Goal: Book appointment/travel/reservation

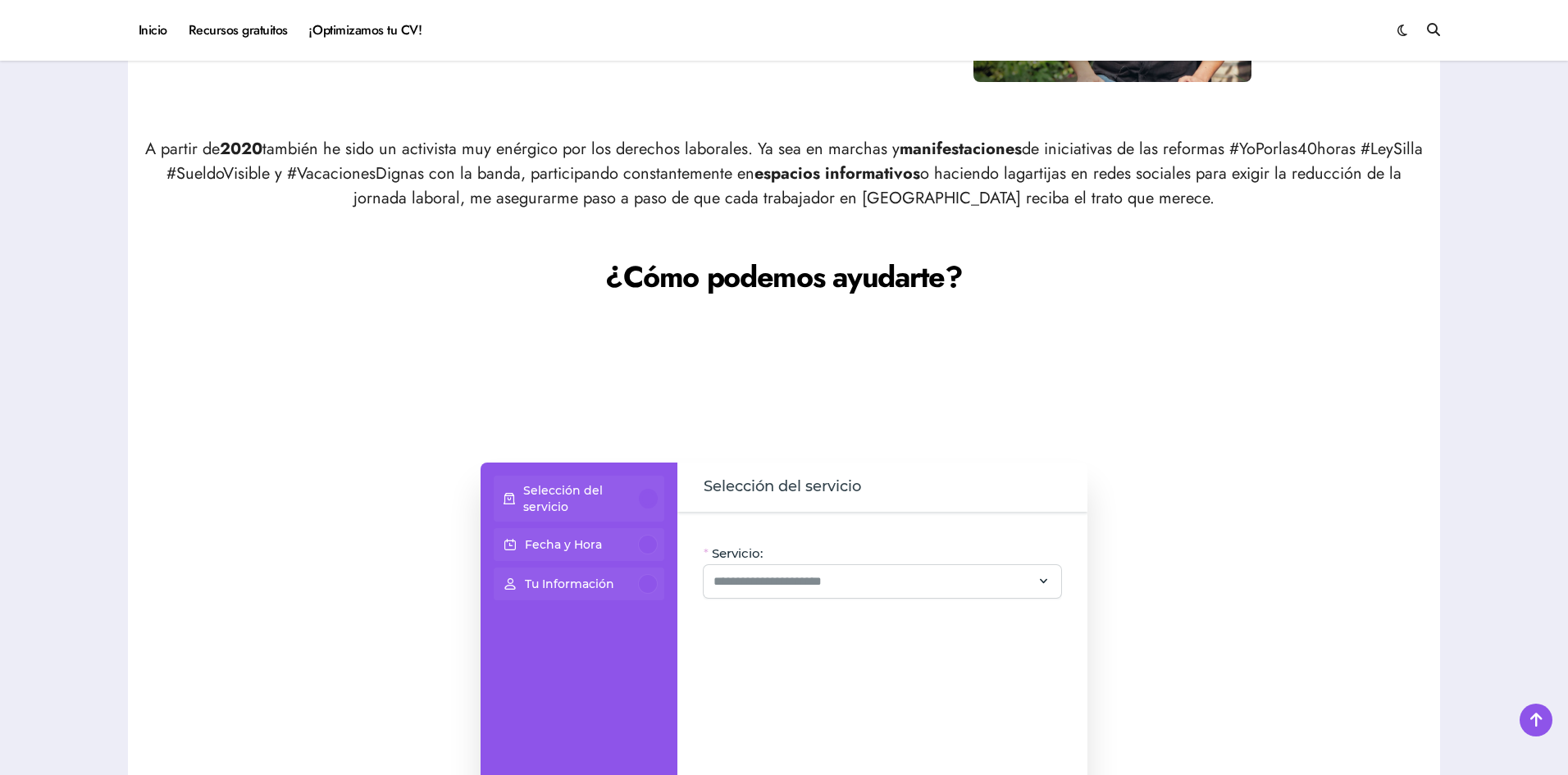
scroll to position [1148, 0]
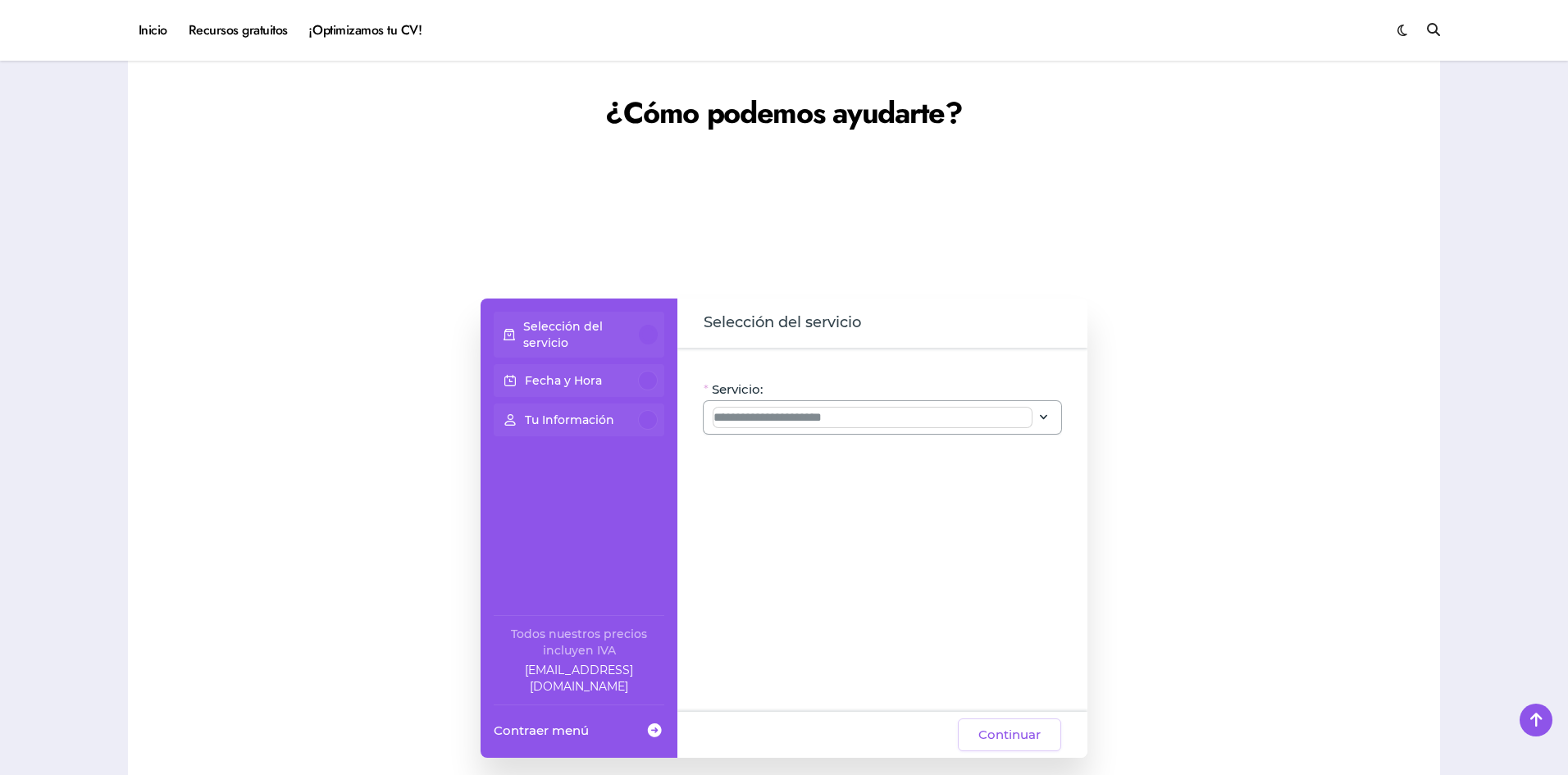
click at [851, 409] on input "Servicio:" at bounding box center [872, 417] width 318 height 19
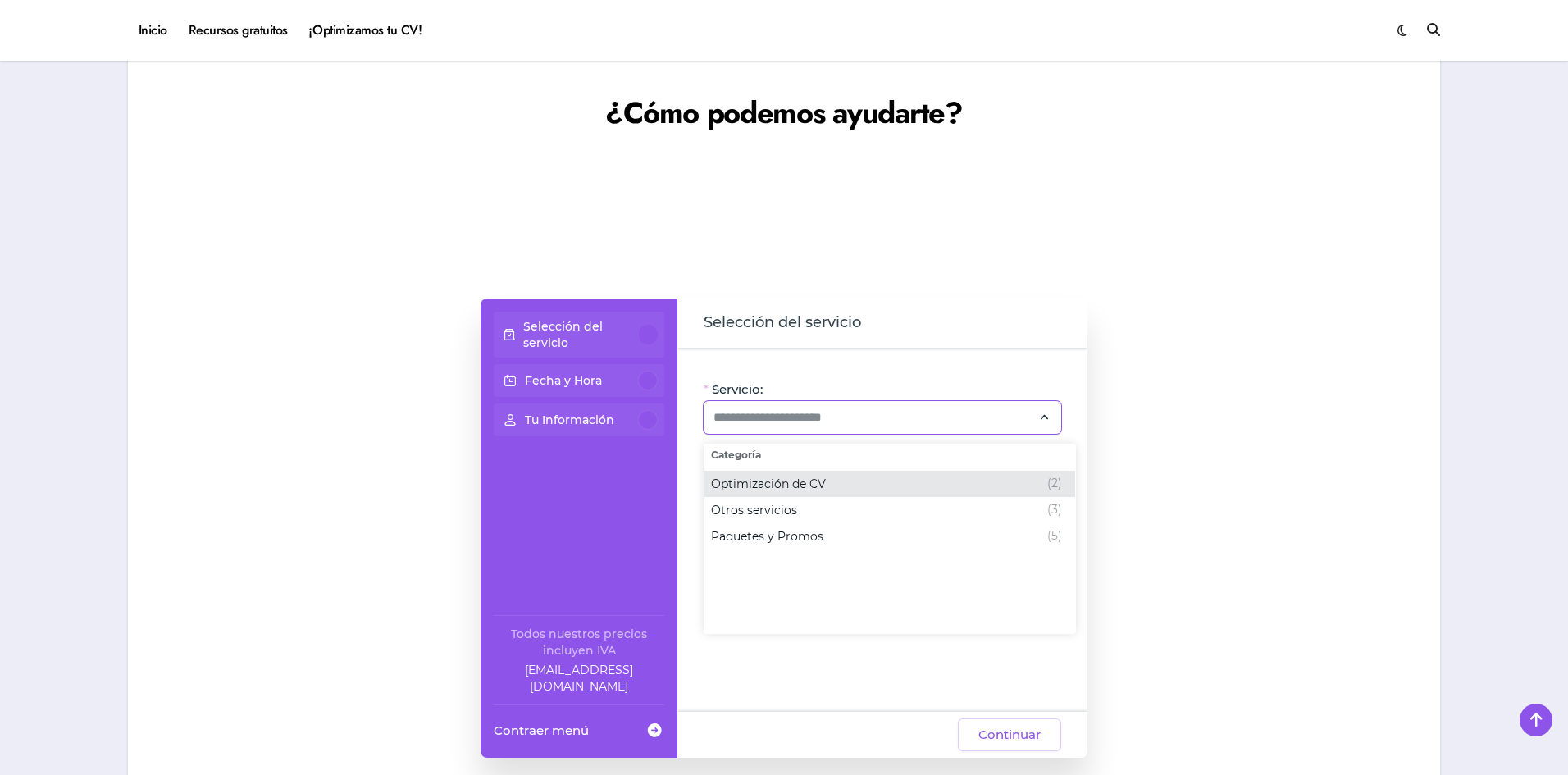
click at [838, 487] on div "Optimización de CV (2)" at bounding box center [886, 483] width 351 height 19
click at [810, 502] on div "Otros servicios (3)" at bounding box center [774, 509] width 127 height 19
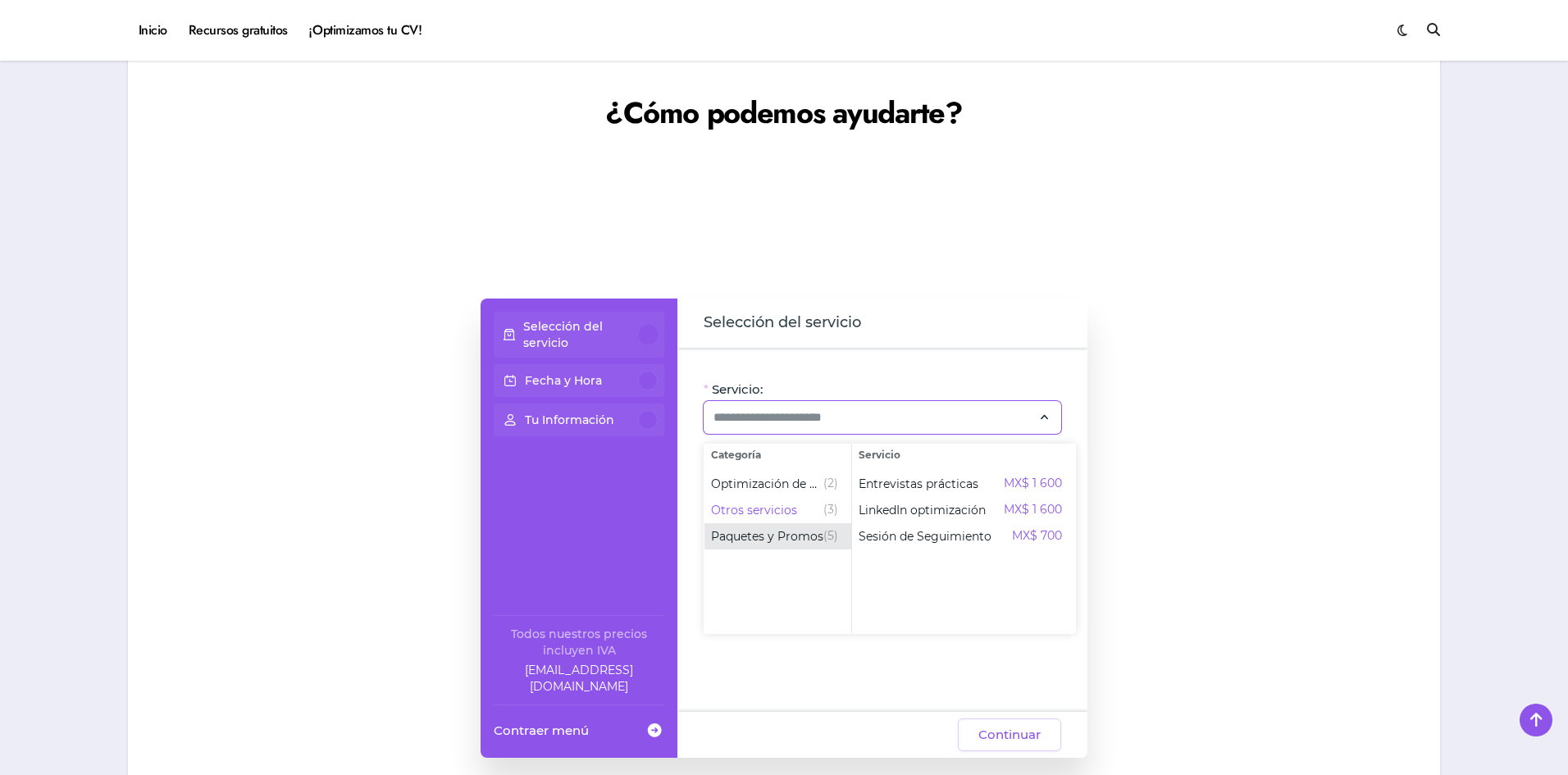
click at [801, 530] on span "Paquetes y Promos" at bounding box center [767, 536] width 113 height 16
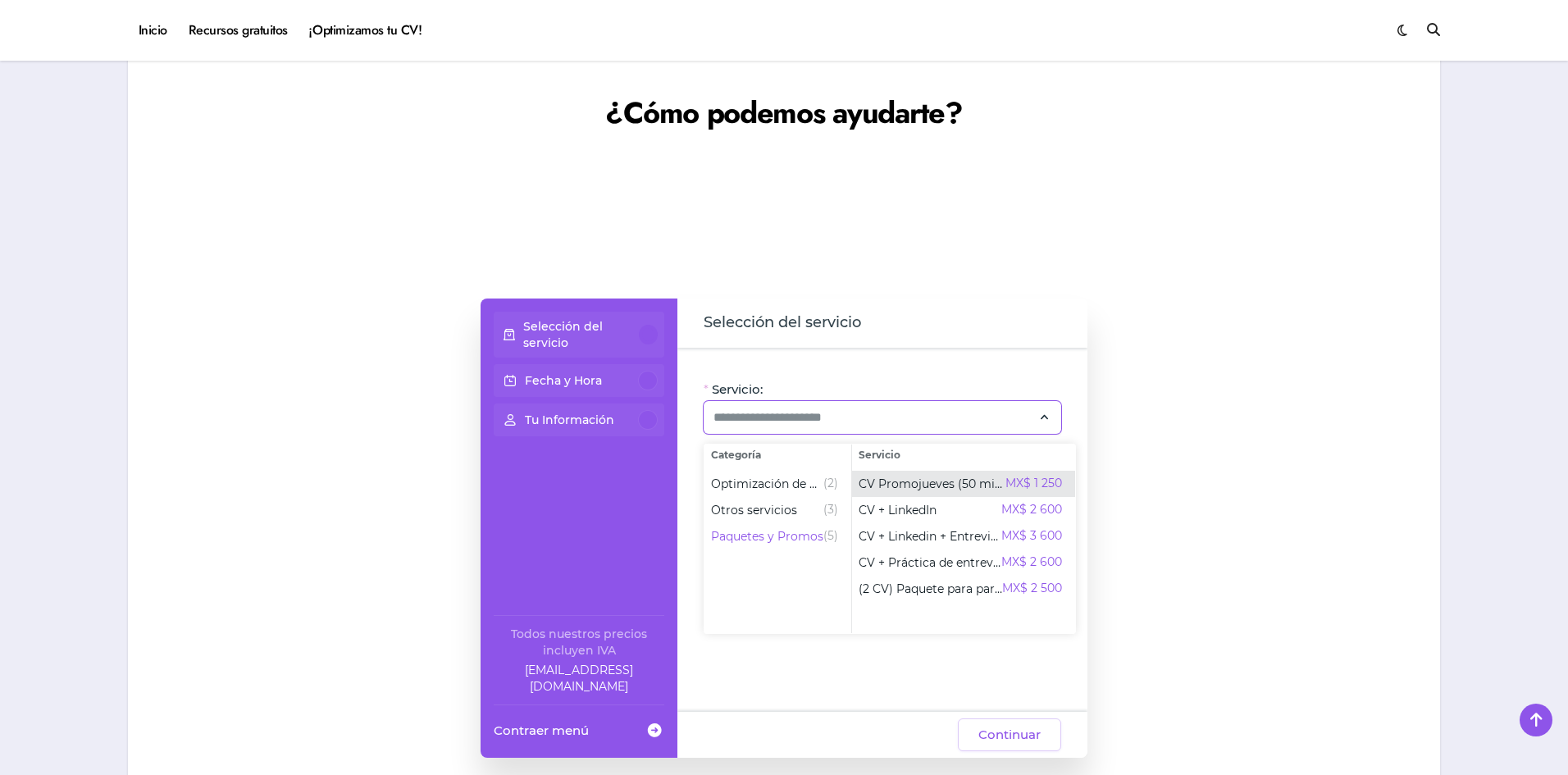
click at [985, 485] on span "CV Promojueves (50 min)" at bounding box center [932, 484] width 147 height 16
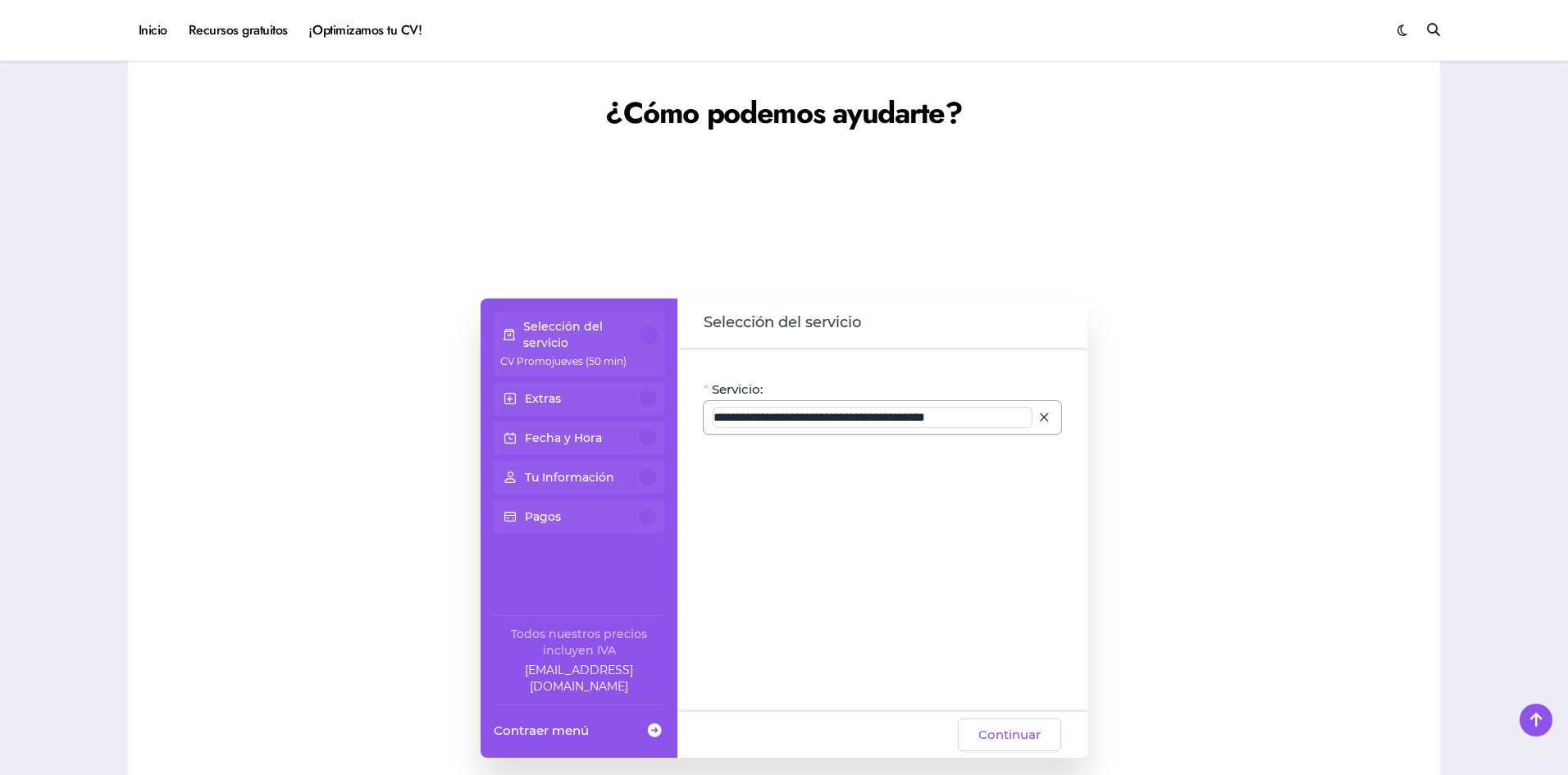
click at [982, 418] on input "**********" at bounding box center [872, 417] width 318 height 19
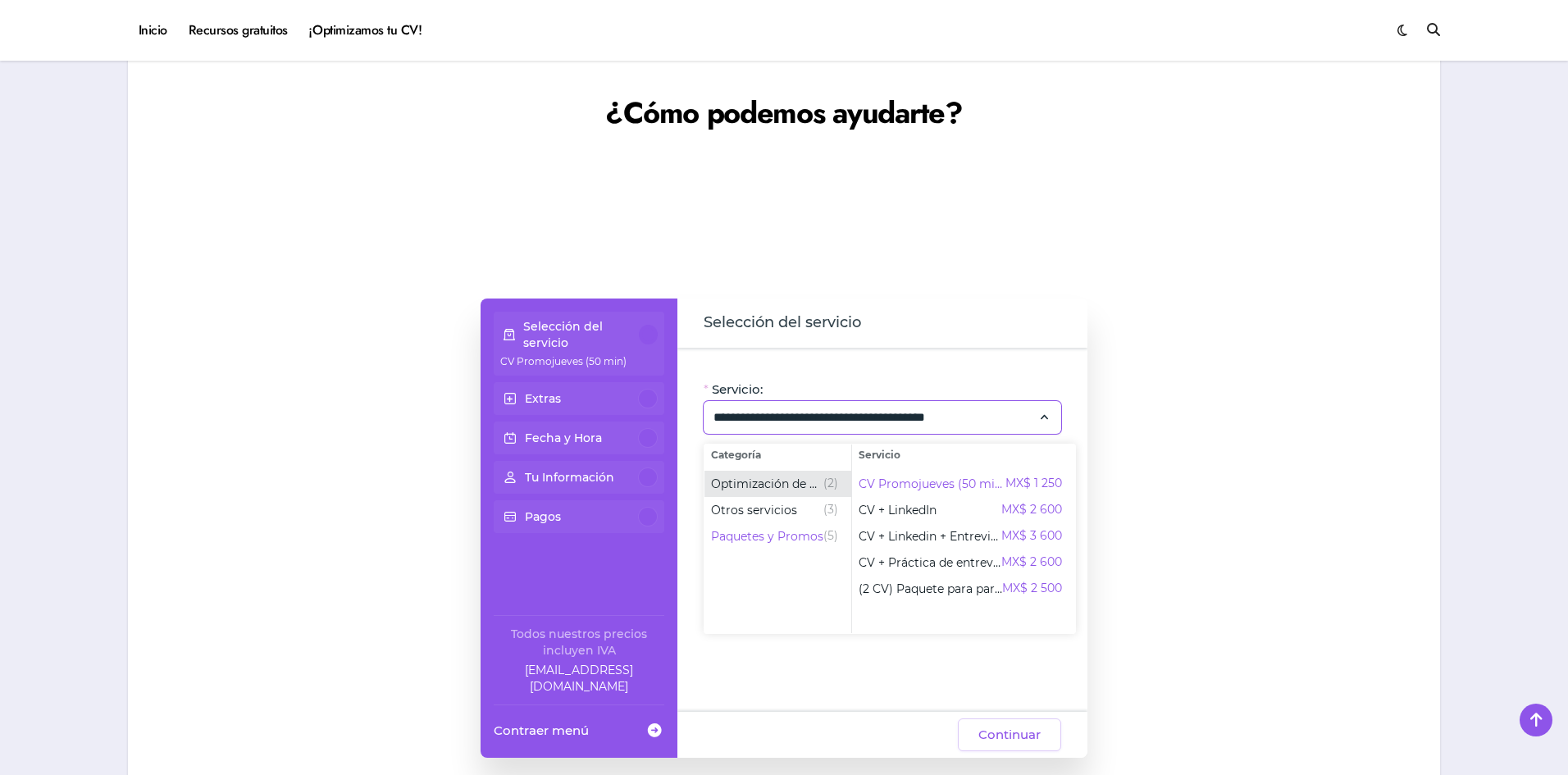
click at [779, 477] on span "Optimización de CV" at bounding box center [767, 484] width 113 height 16
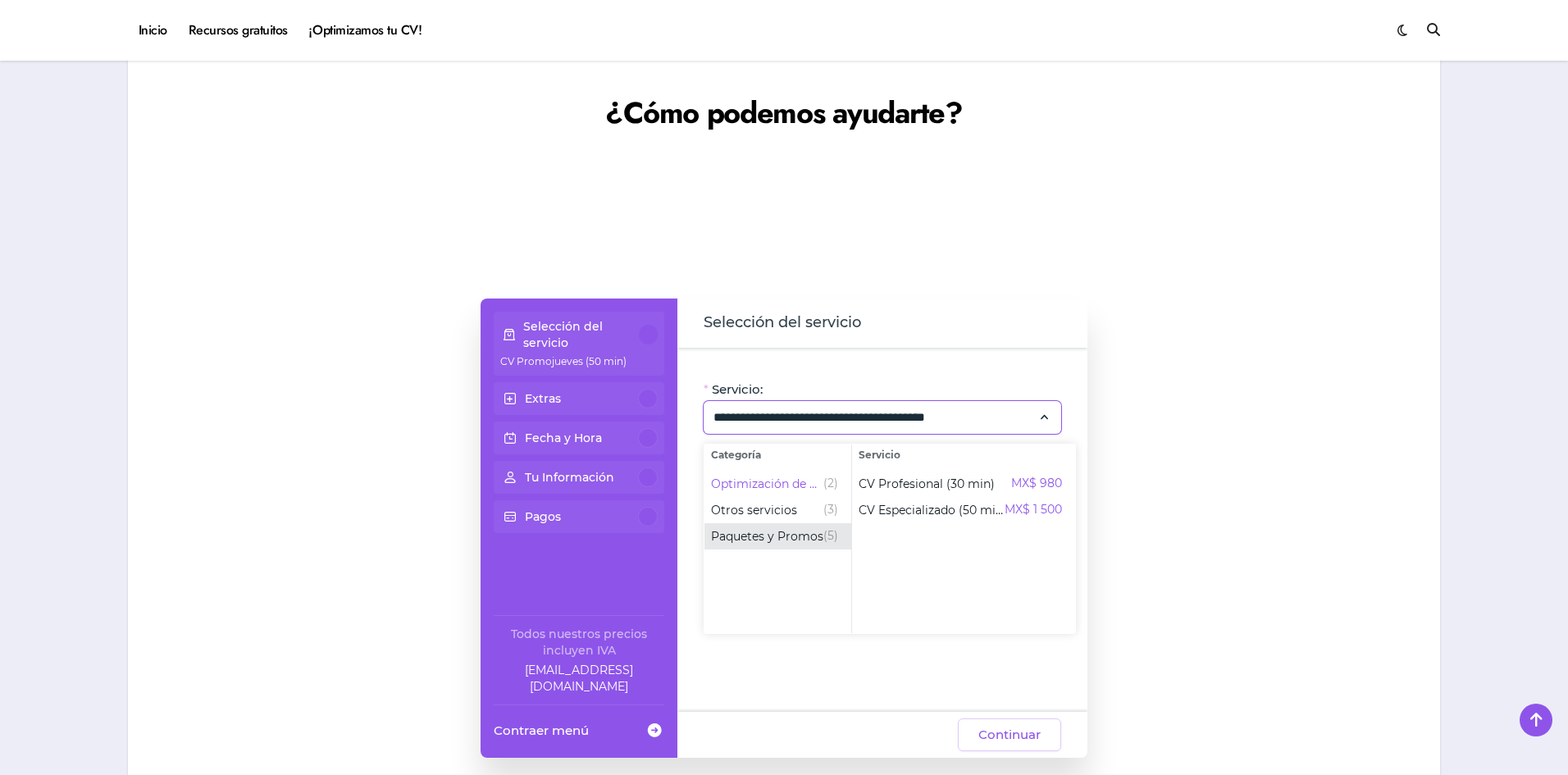
click at [790, 525] on span "Paquetes y Promos (5)" at bounding box center [778, 536] width 147 height 27
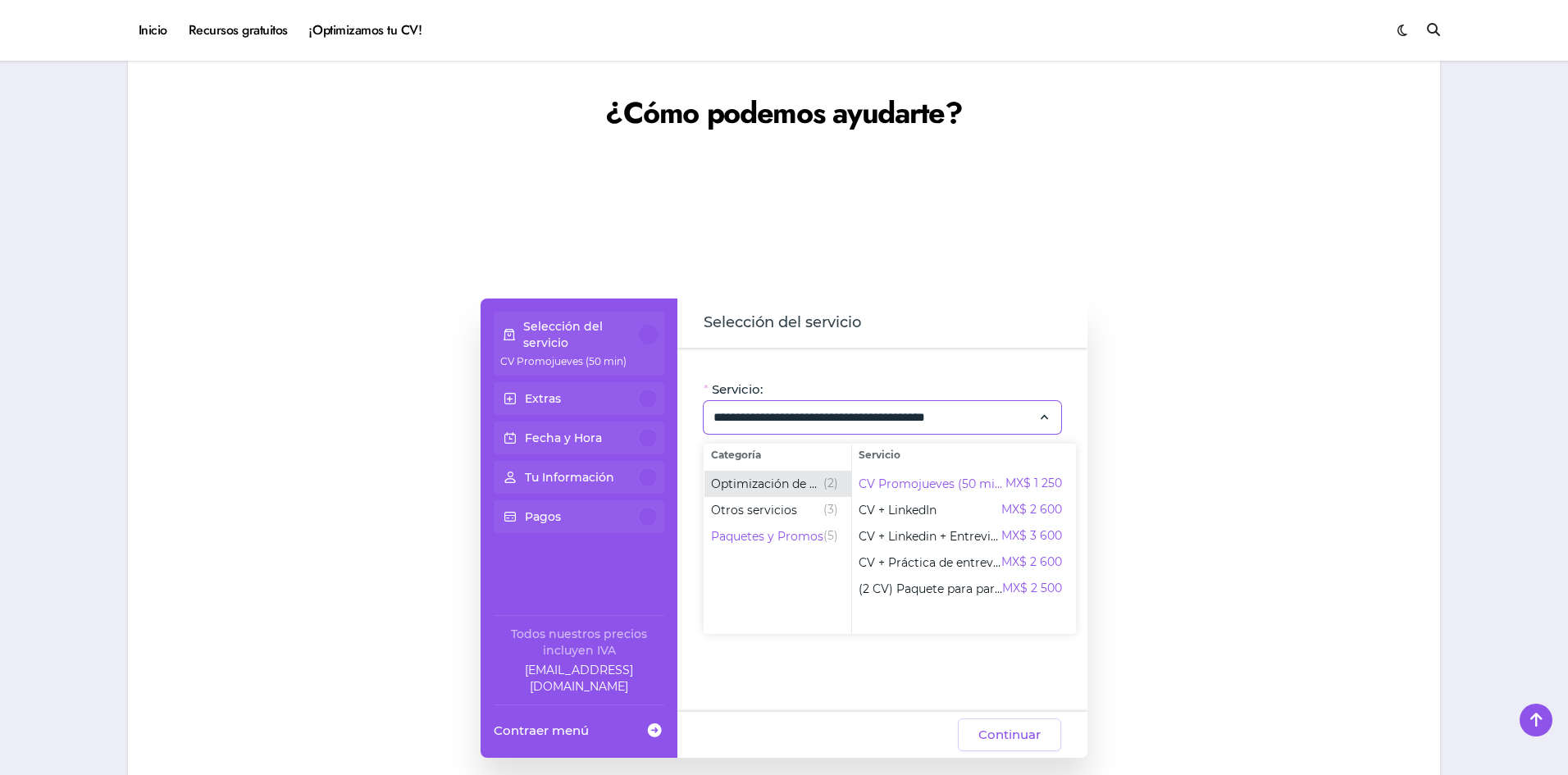
click at [796, 486] on span "Optimización de CV" at bounding box center [767, 484] width 113 height 16
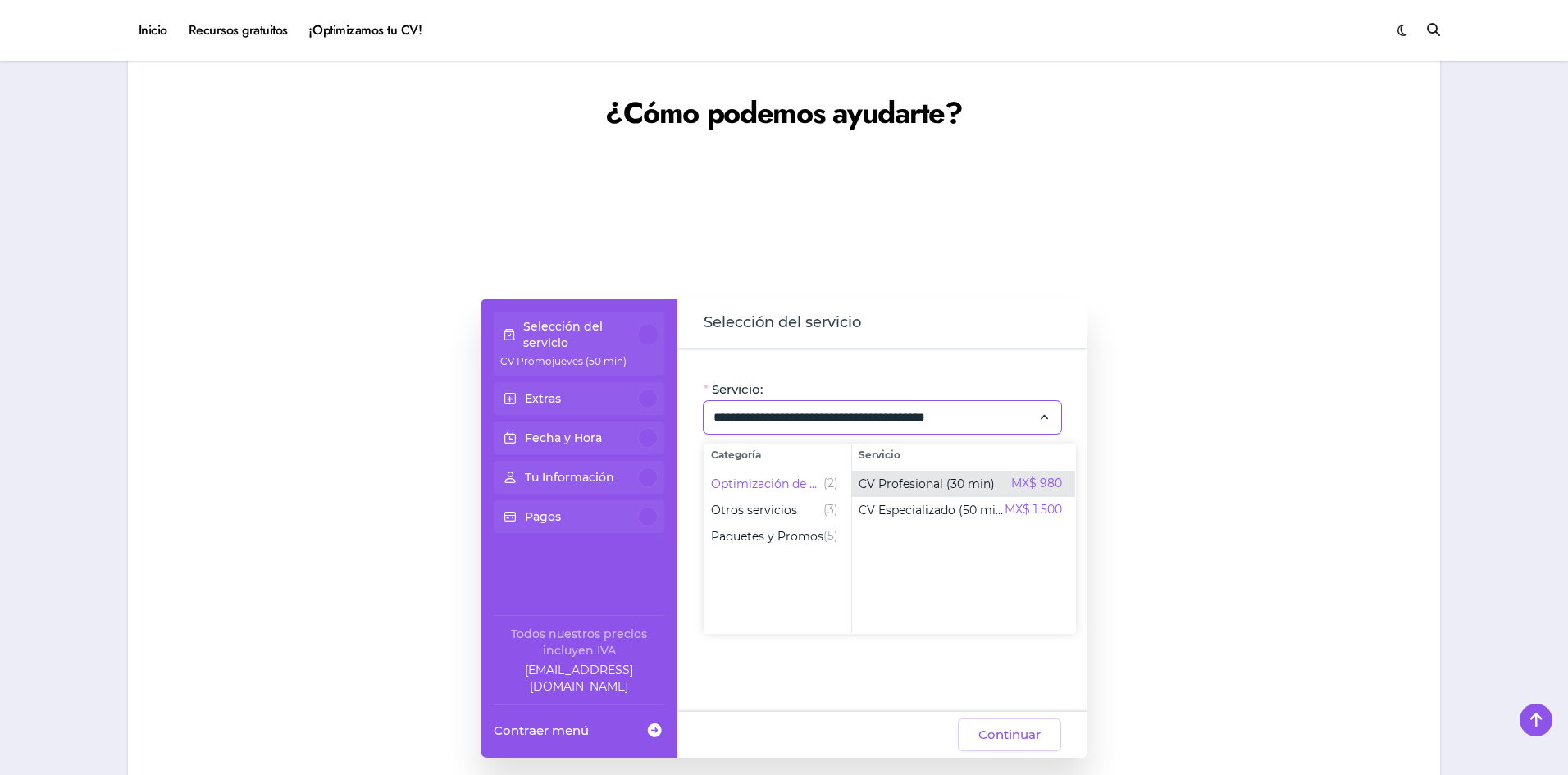
click at [927, 484] on span "CV Profesional (30 min)" at bounding box center [927, 484] width 137 height 16
type input "**********"
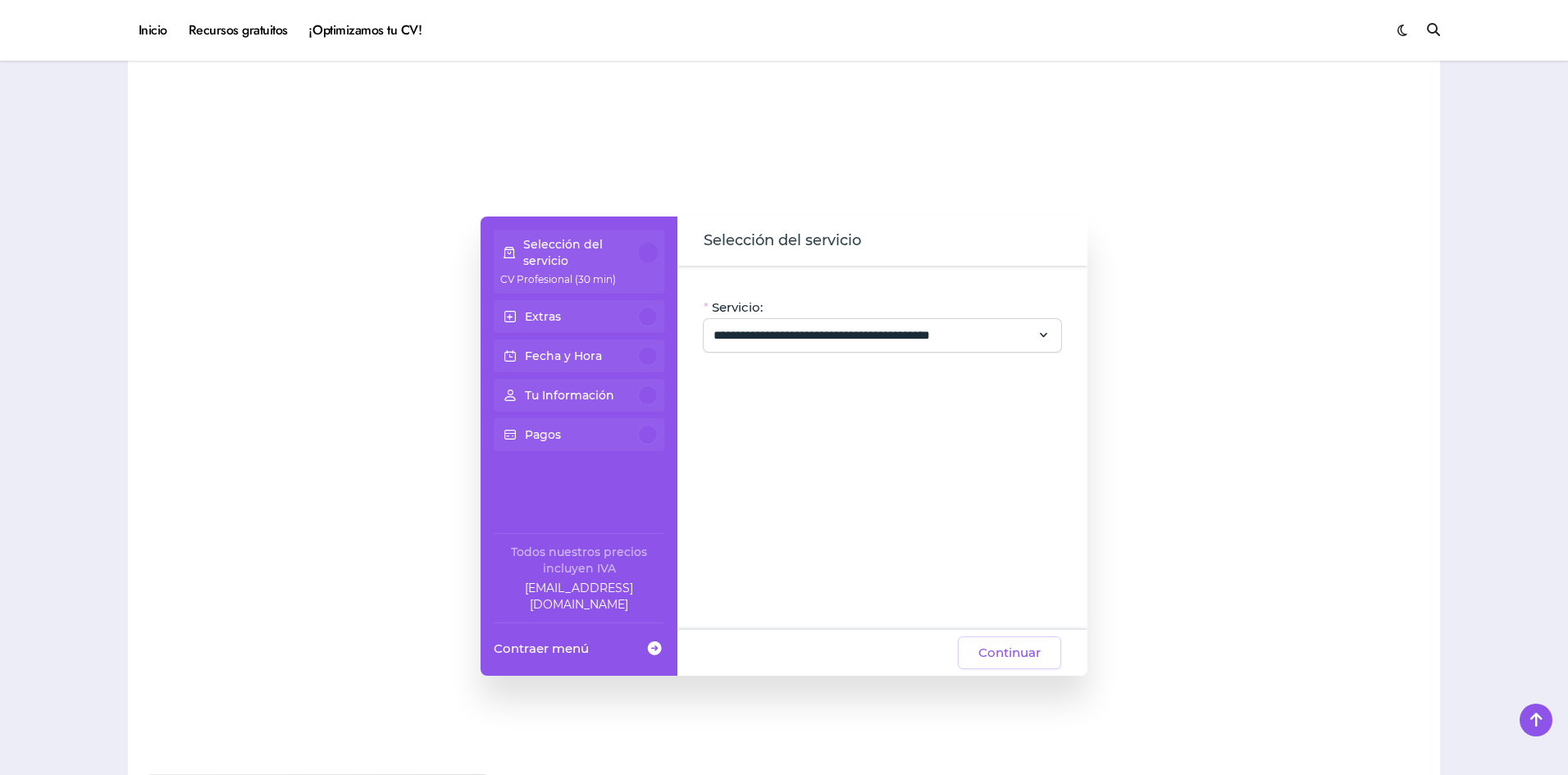
scroll to position [1476, 0]
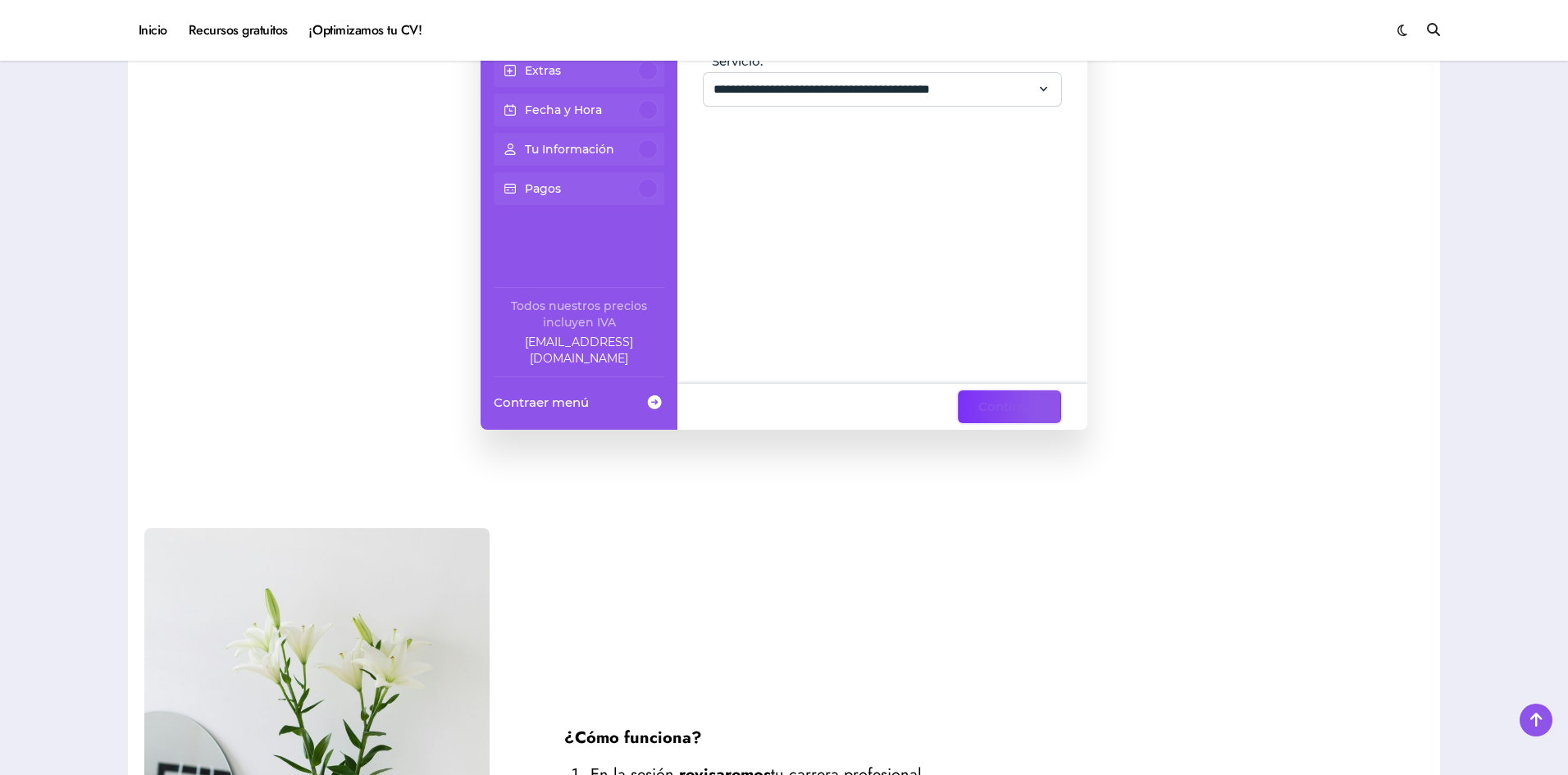
click at [1037, 401] on span "Continuar" at bounding box center [1009, 406] width 62 height 19
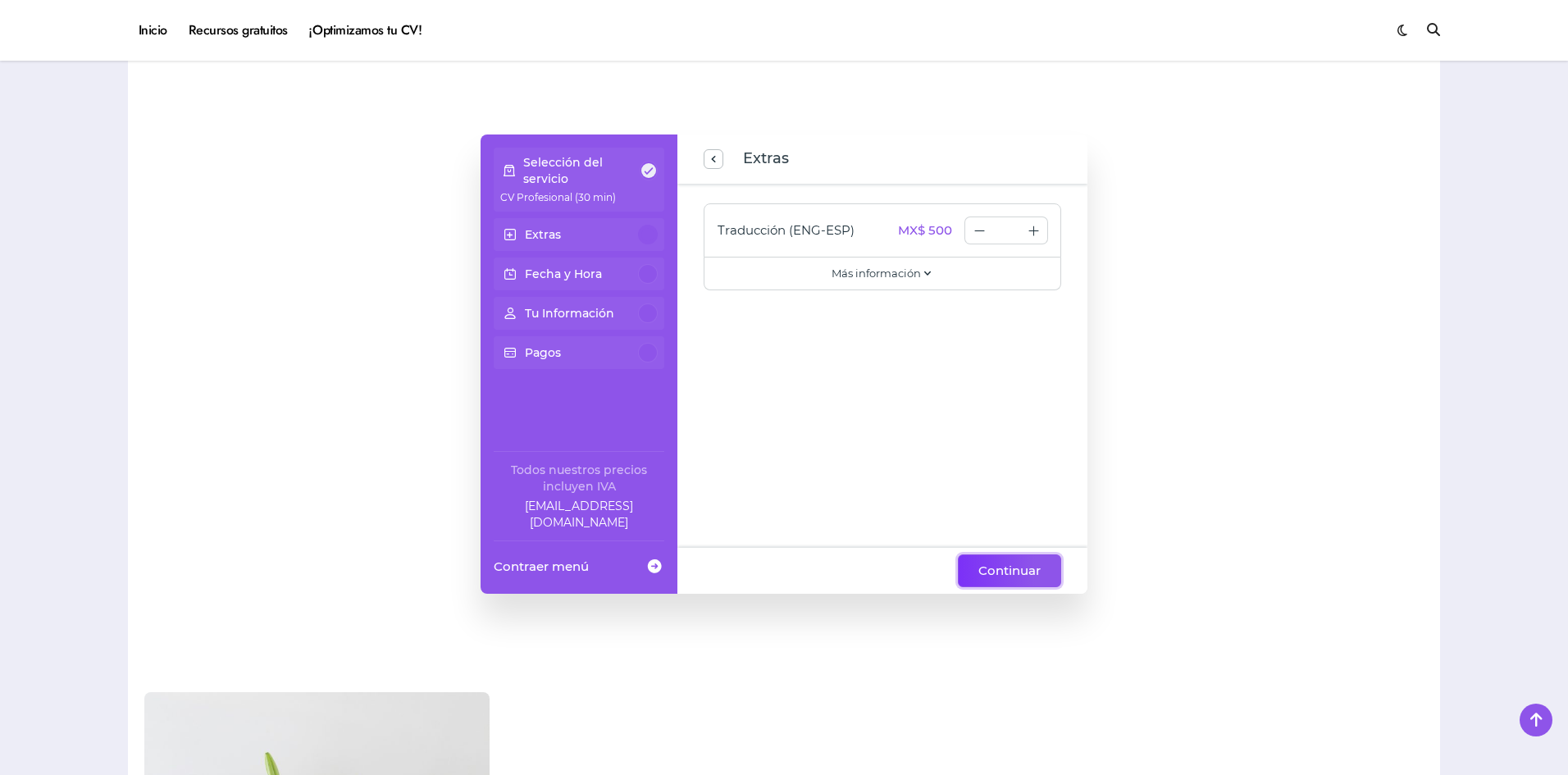
click at [990, 559] on button "Continuar" at bounding box center [1009, 571] width 104 height 33
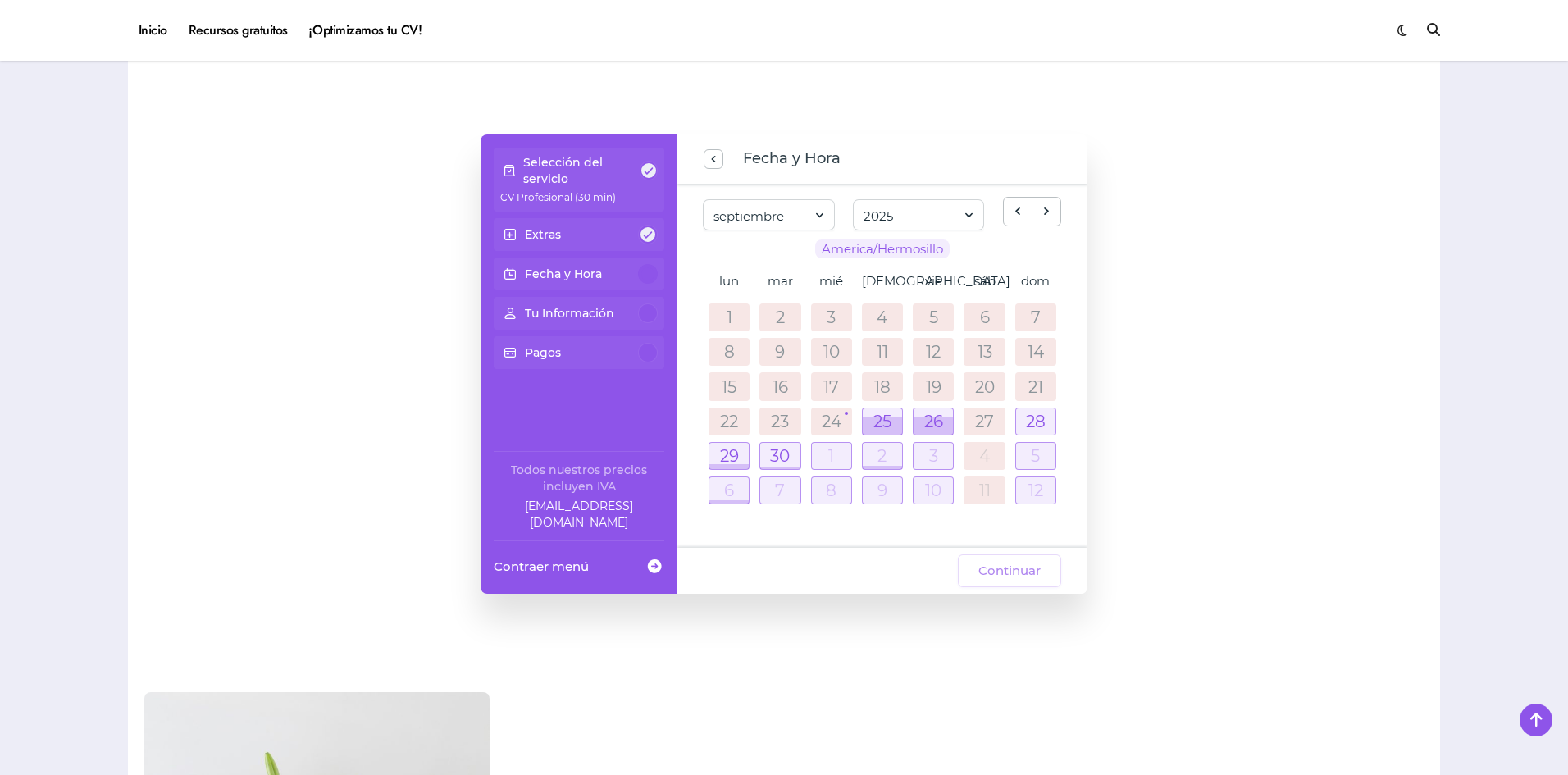
click at [814, 424] on div "24" at bounding box center [831, 421] width 41 height 27
click at [831, 422] on link "24" at bounding box center [831, 421] width 19 height 16
click at [883, 420] on div at bounding box center [882, 425] width 39 height 17
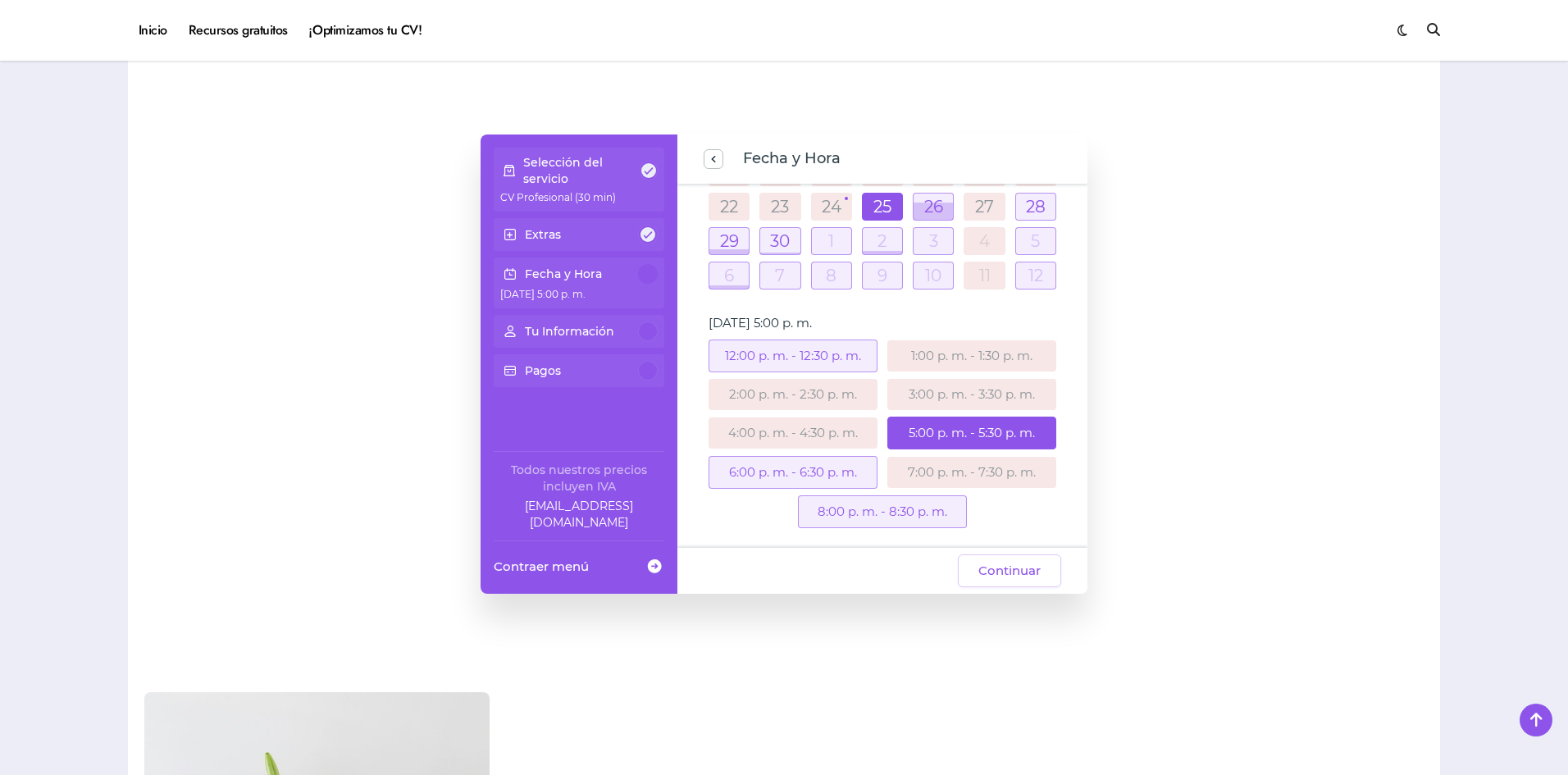
scroll to position [224, 0]
click at [941, 202] on div at bounding box center [933, 211] width 39 height 17
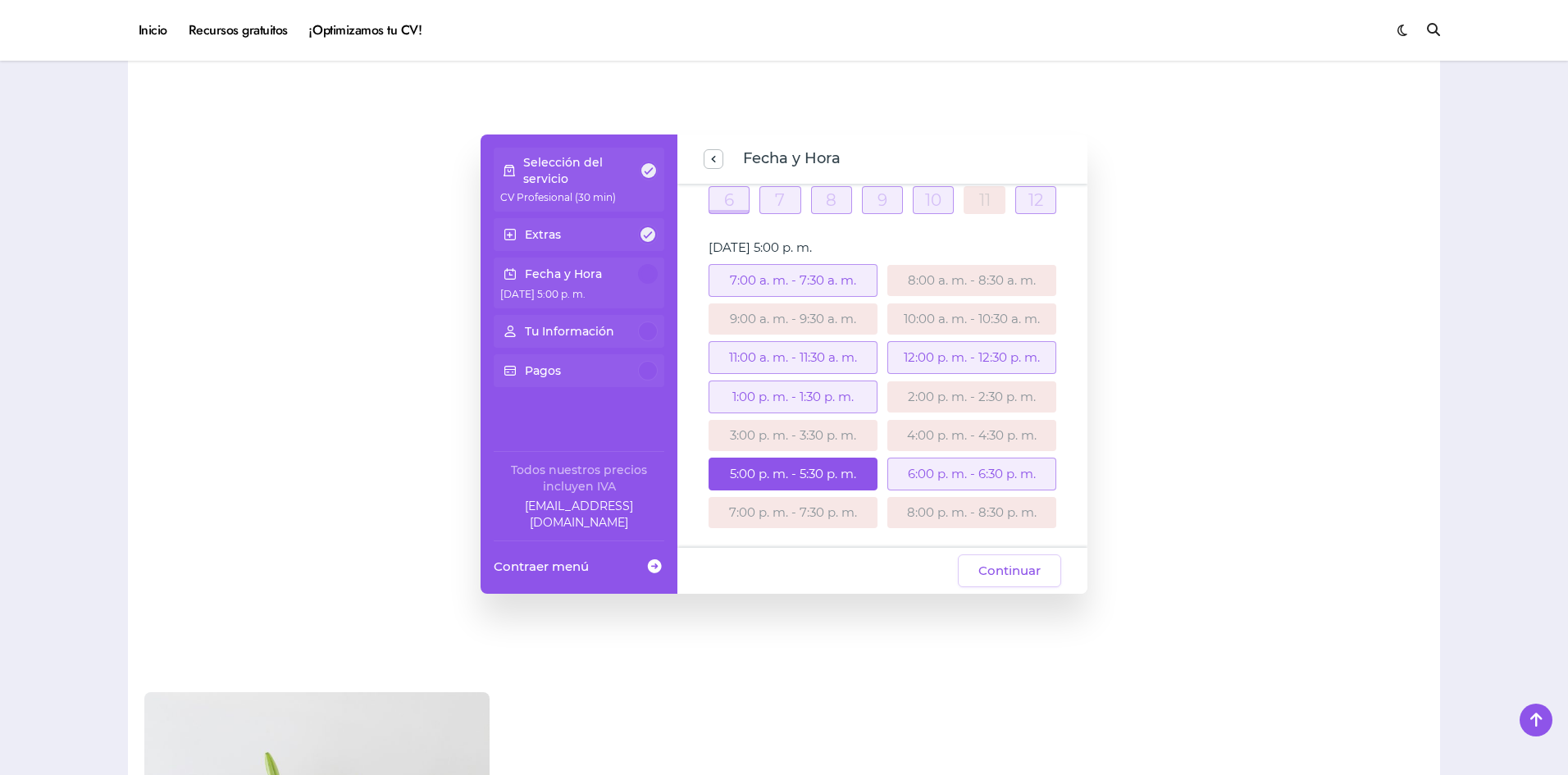
scroll to position [208, 0]
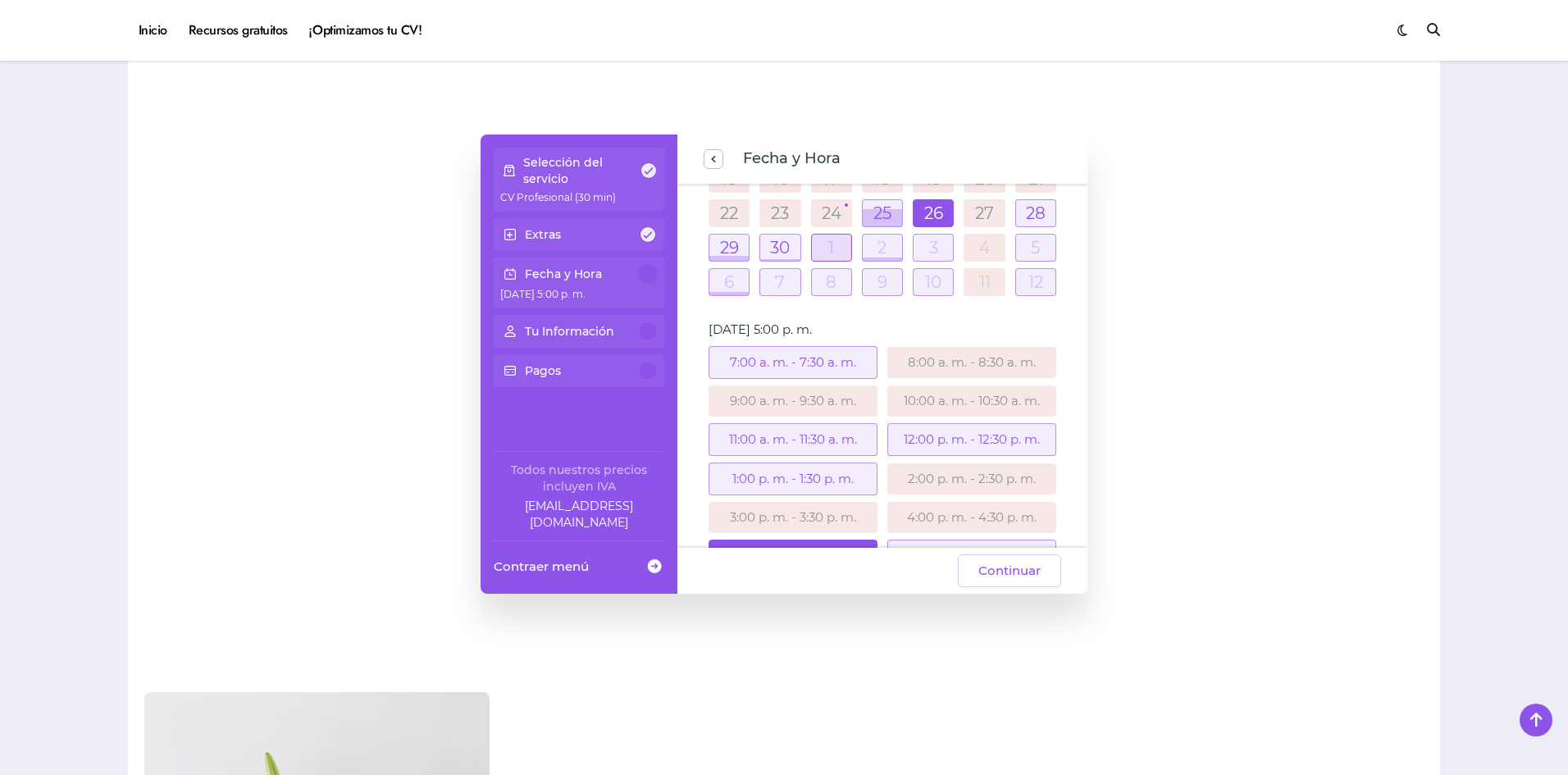
click at [843, 251] on div at bounding box center [831, 247] width 39 height 27
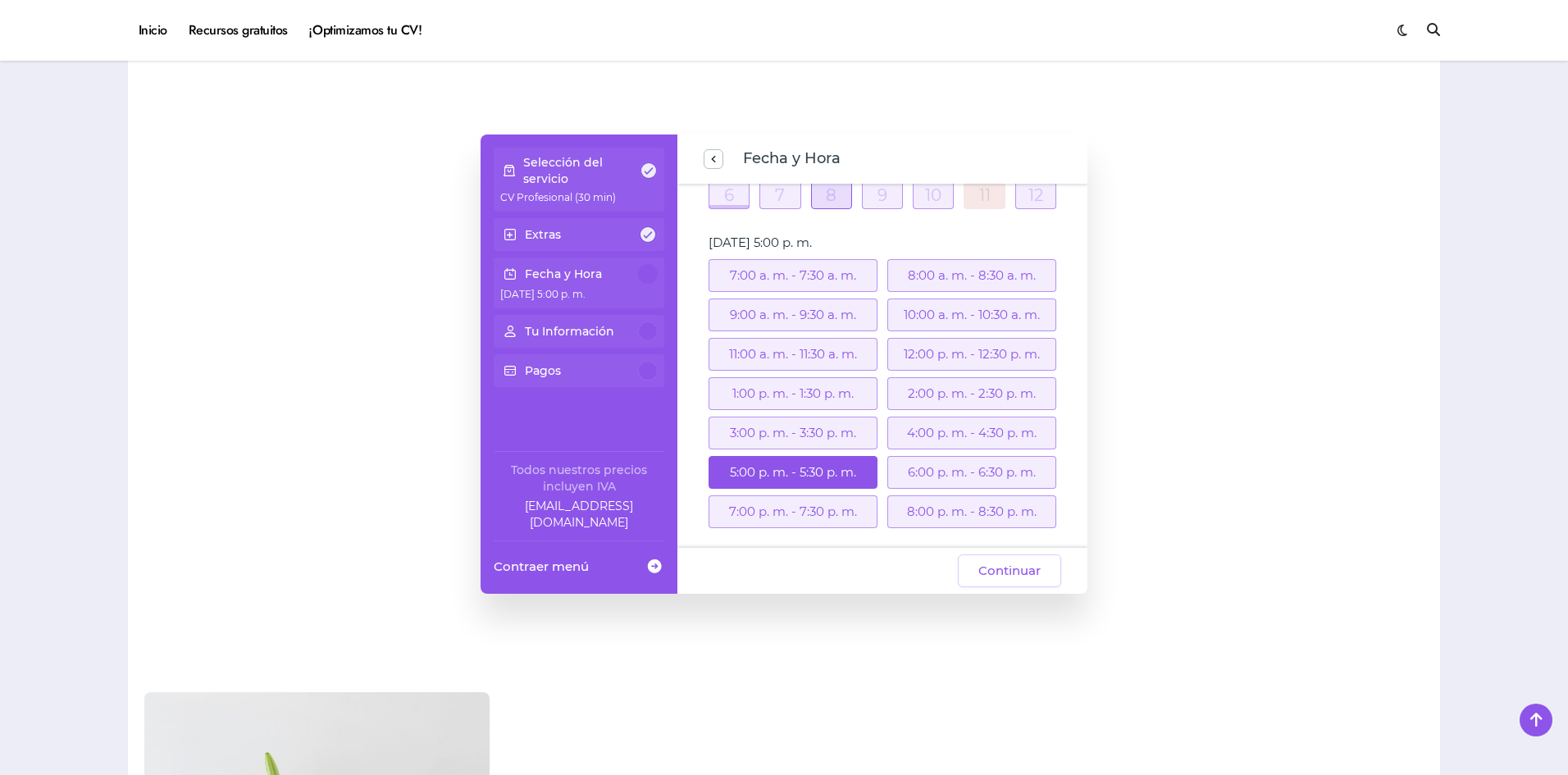
scroll to position [49, 0]
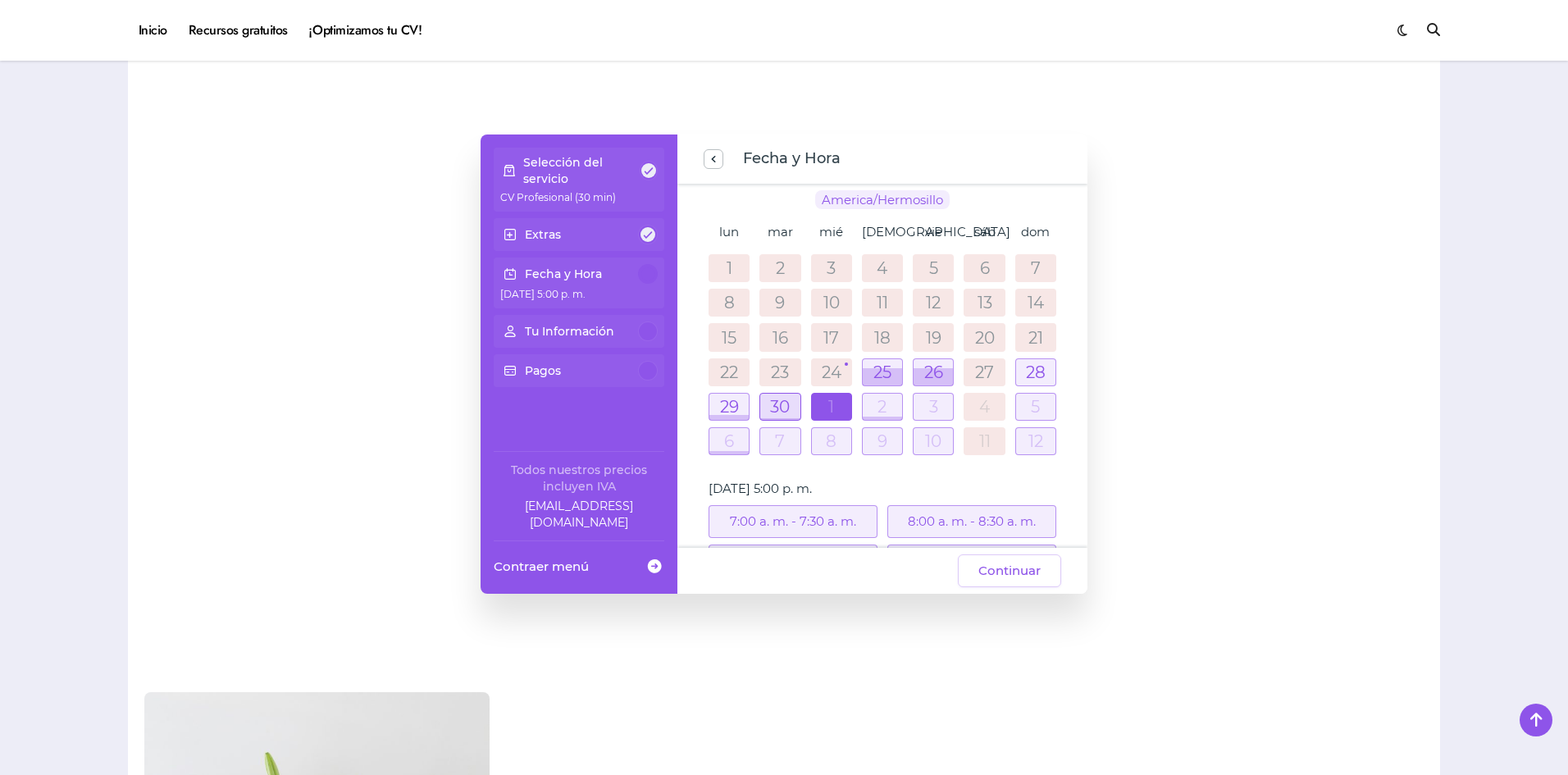
click at [777, 404] on div at bounding box center [779, 406] width 39 height 27
click at [835, 414] on div at bounding box center [831, 406] width 39 height 27
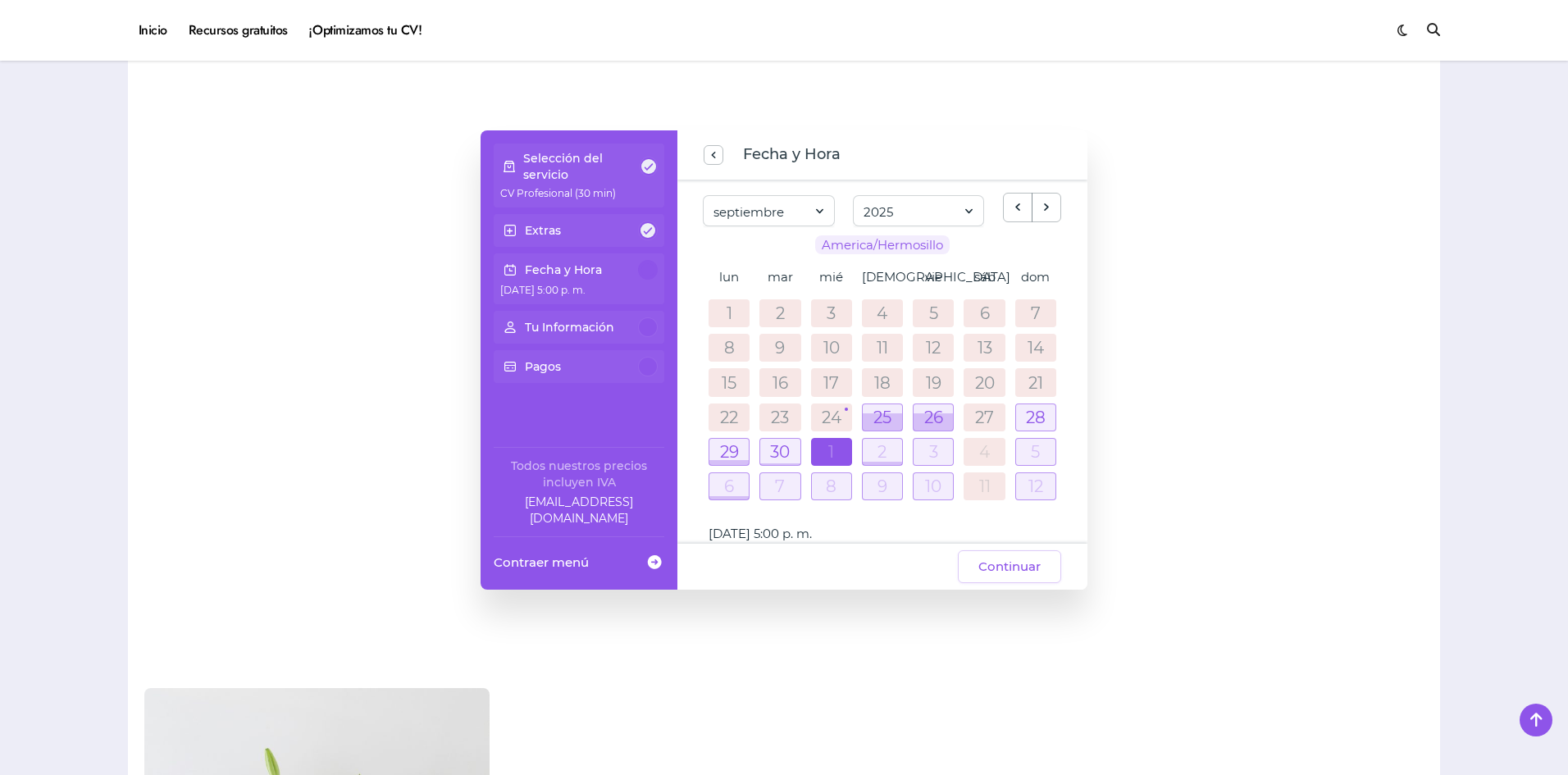
scroll to position [1308, 0]
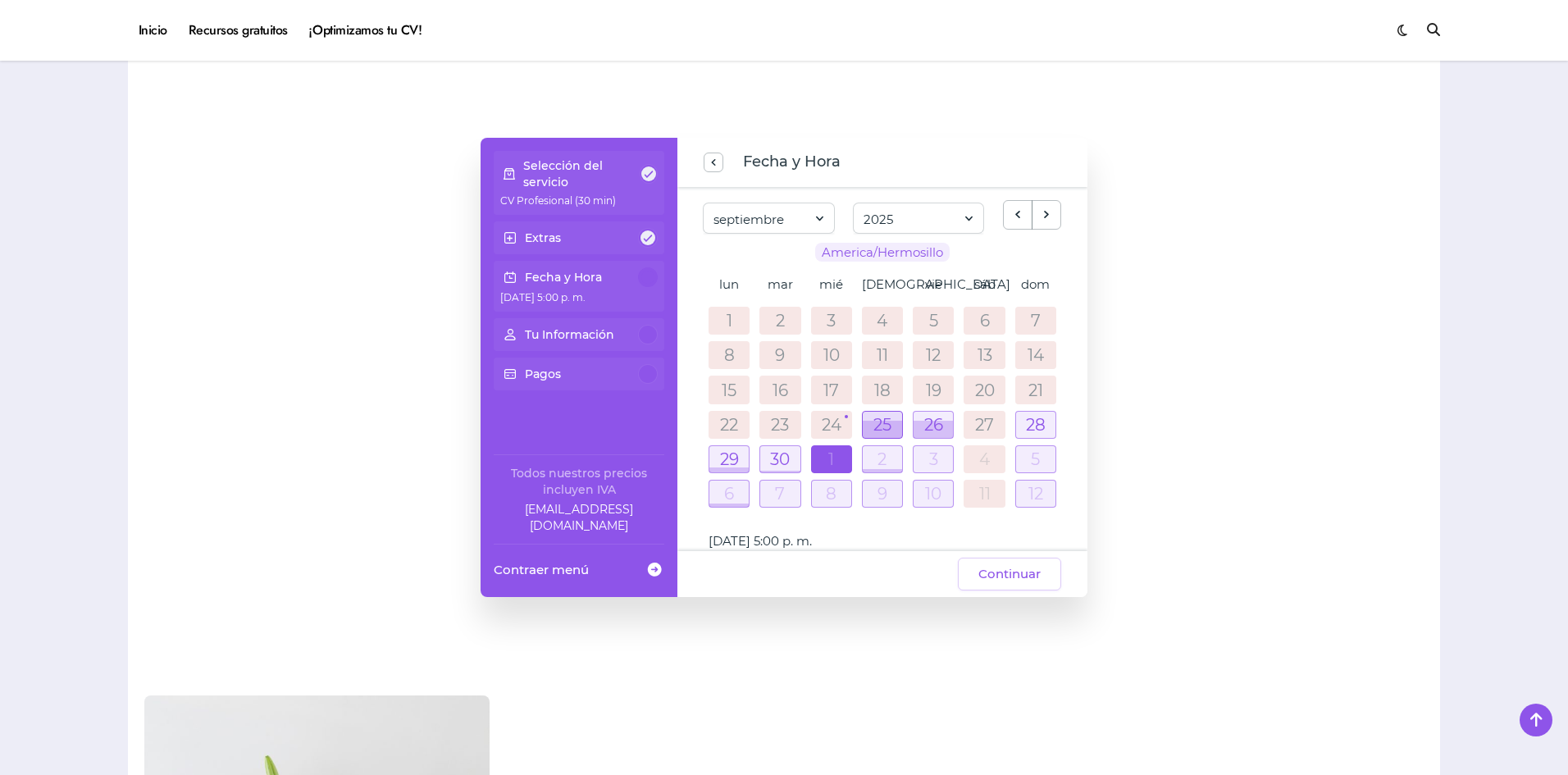
click at [862, 420] on div at bounding box center [882, 429] width 39 height 17
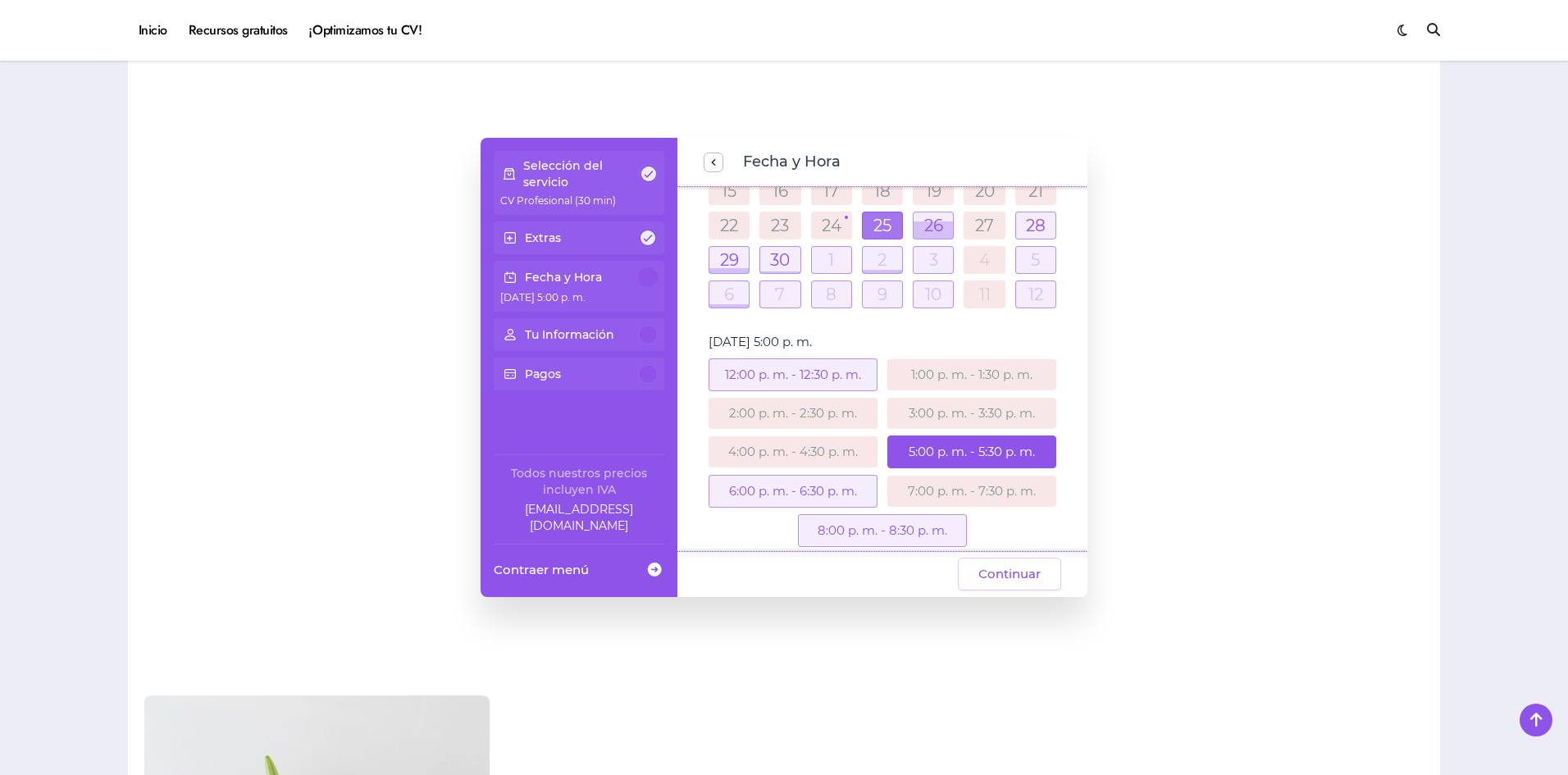
click at [877, 436] on div "4:00 p. m. - 4:30 p. m." at bounding box center [793, 452] width 179 height 31
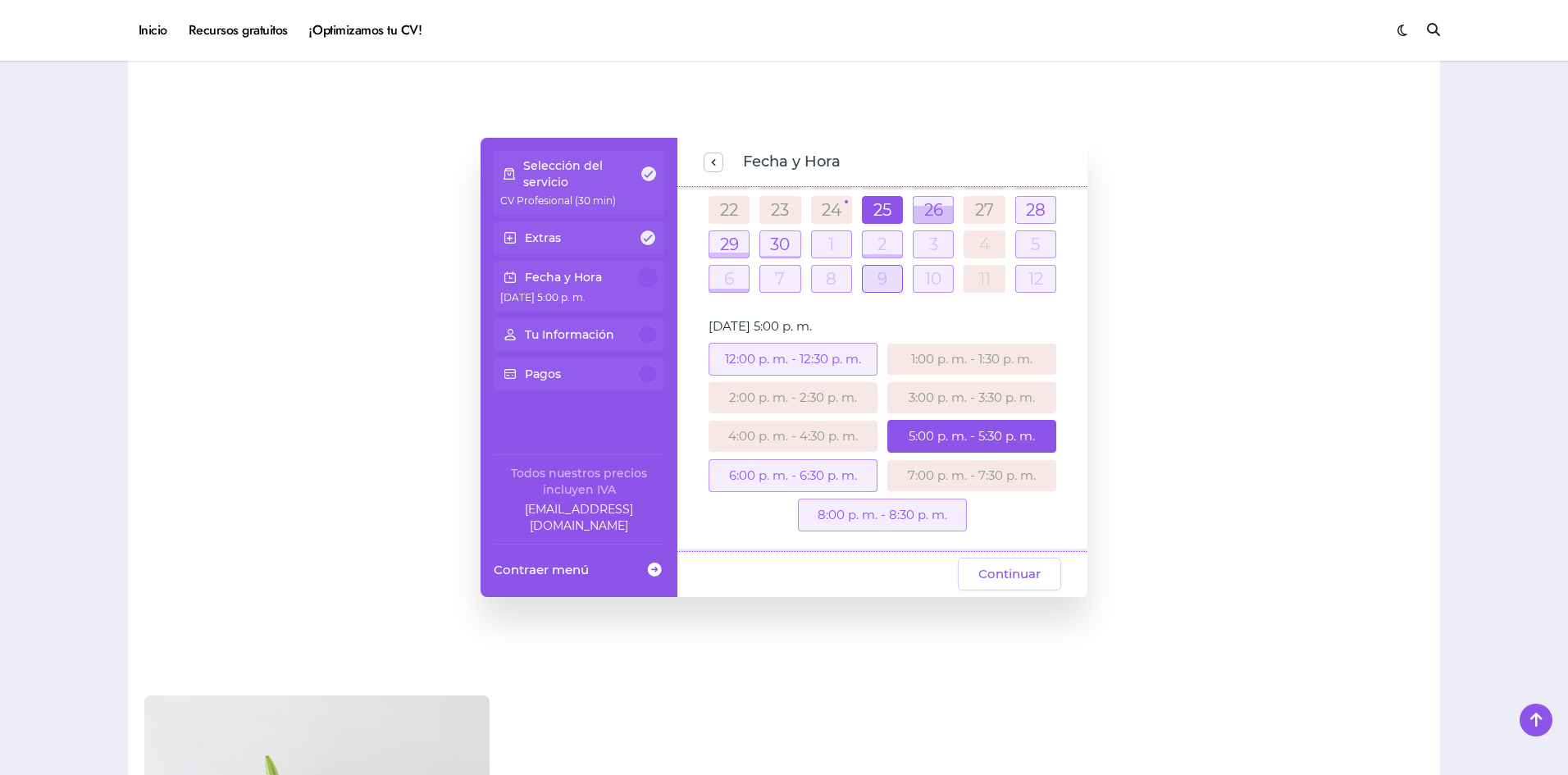
click at [879, 279] on div at bounding box center [882, 278] width 39 height 27
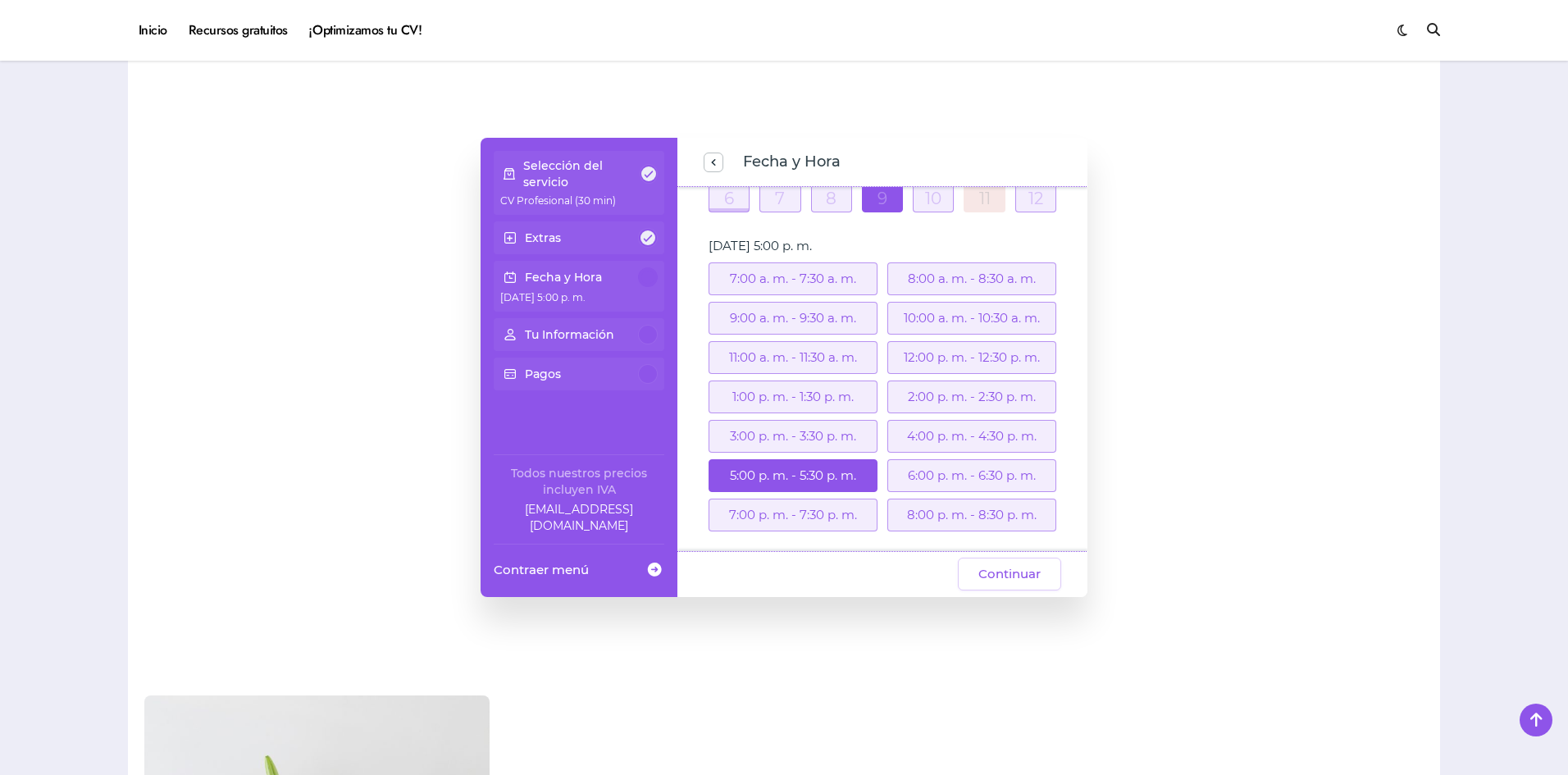
scroll to position [1472, 0]
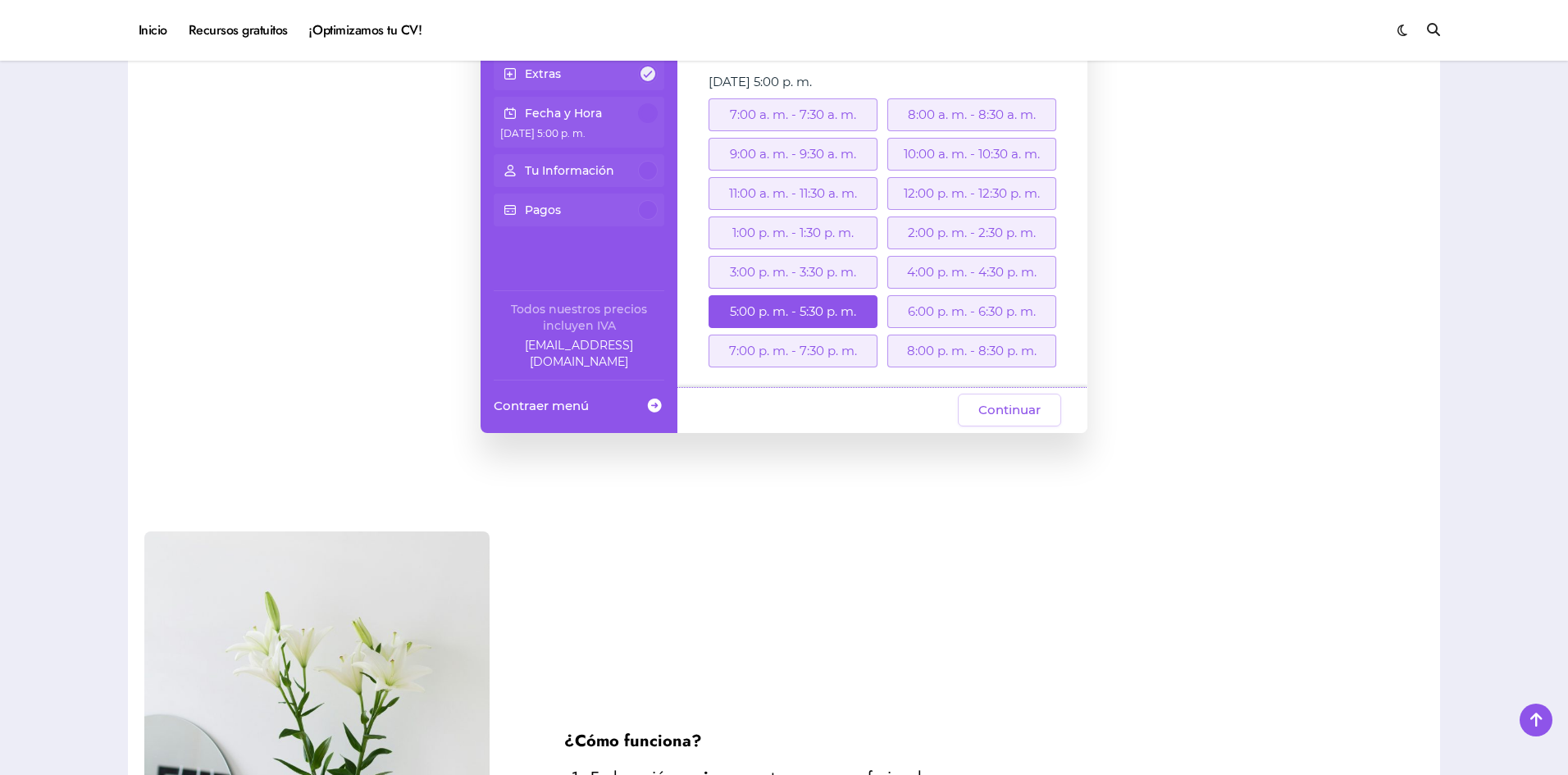
click at [1080, 344] on div "[DATE] America/Hermosillo lun mar mié jue vie sáb dom 1 2 3 4 5 6 7 8 9 10 11 1…" at bounding box center [882, 204] width 410 height 364
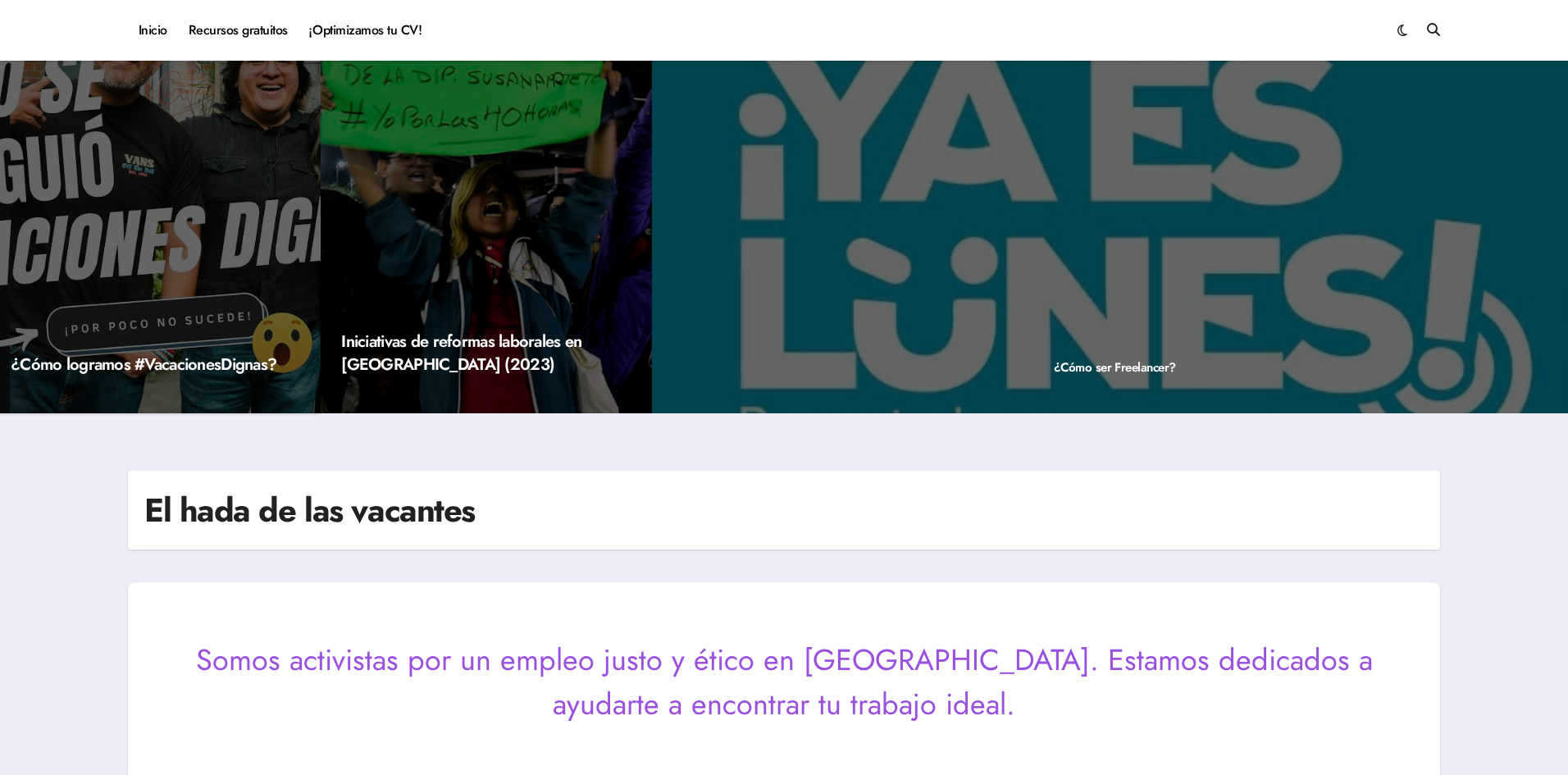
scroll to position [0, 0]
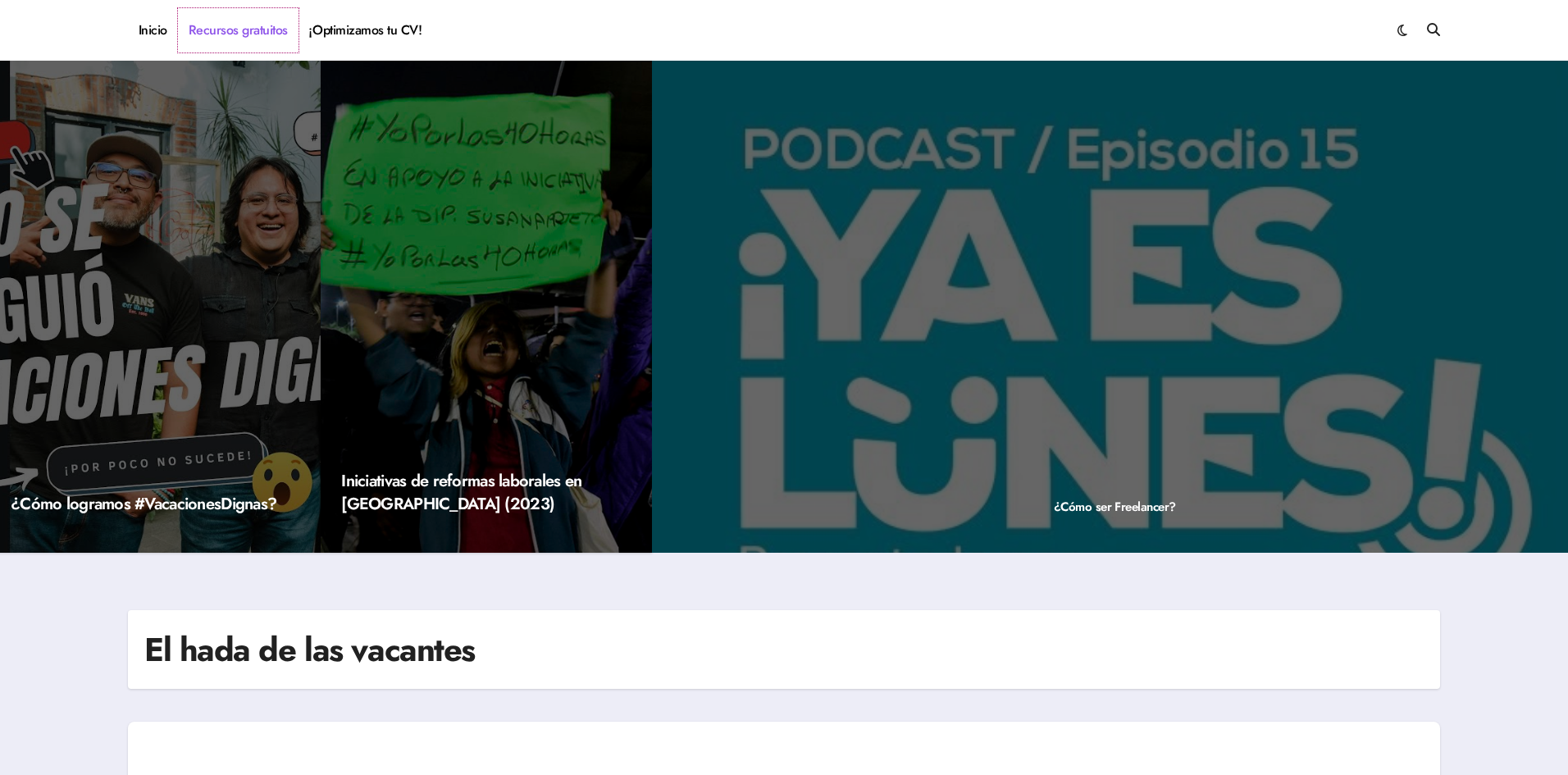
click at [257, 30] on link "Recursos gratuitos" at bounding box center [238, 30] width 121 height 44
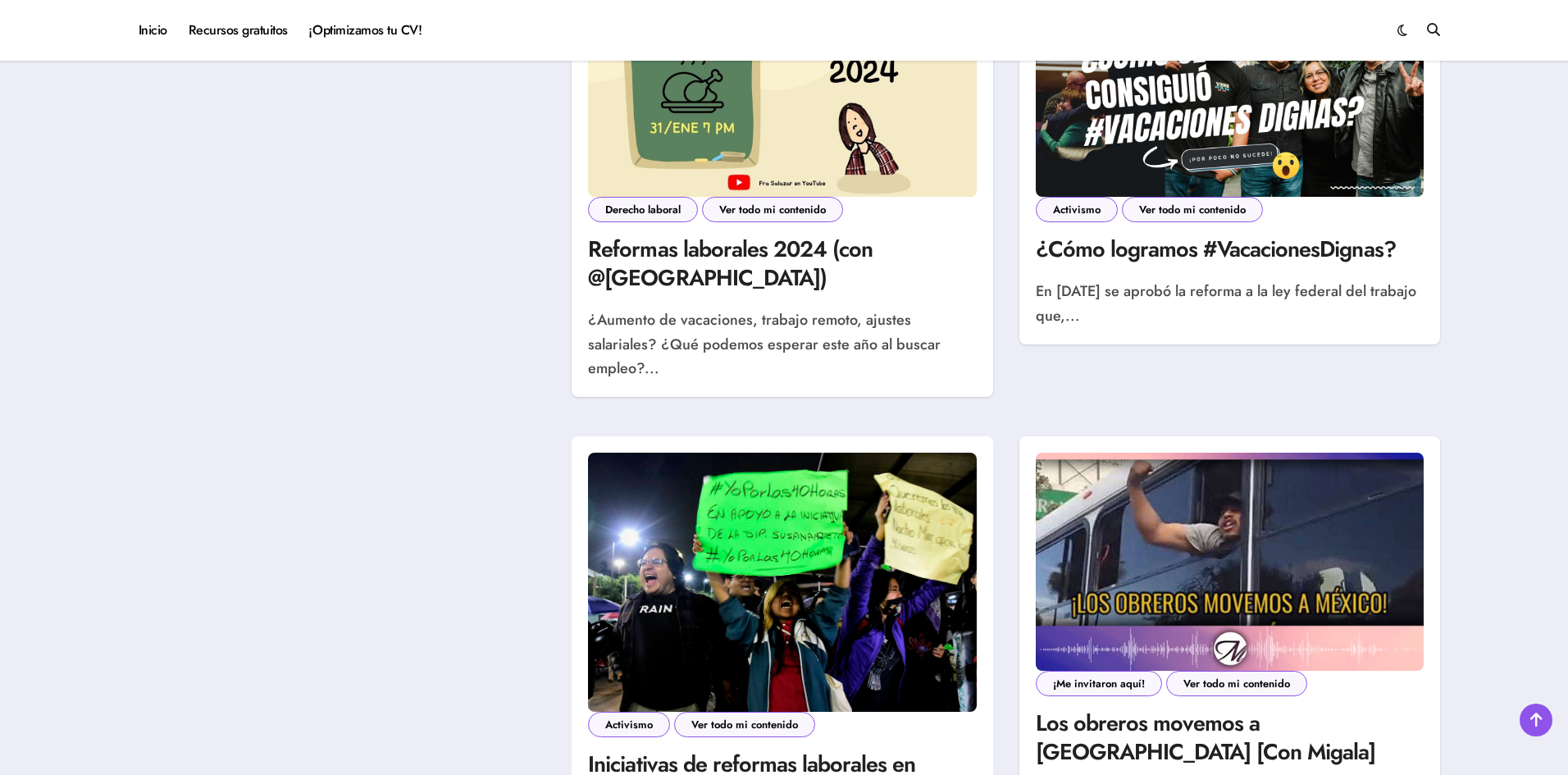
scroll to position [1885, 0]
